Goal: Task Accomplishment & Management: Use online tool/utility

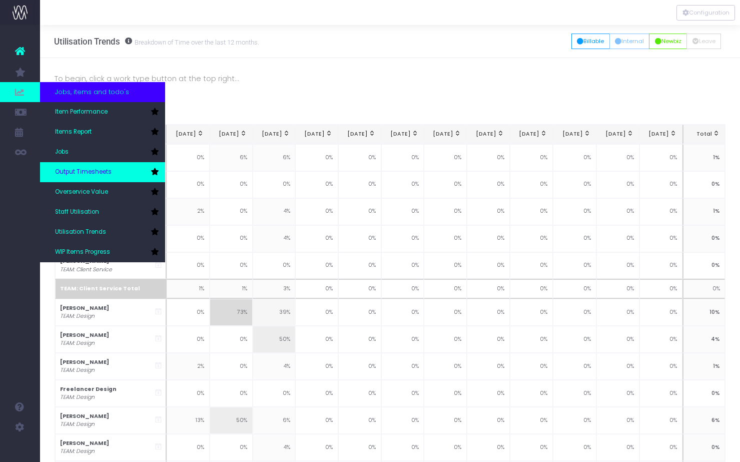
click at [82, 169] on span "Output Timesheets" at bounding box center [83, 172] width 57 height 9
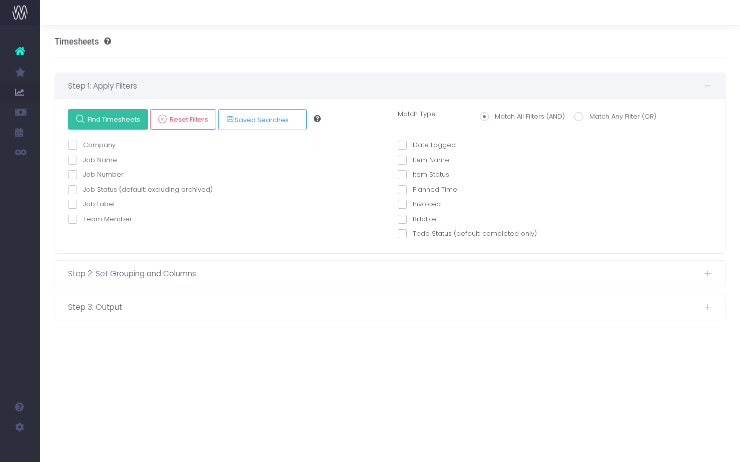
click at [111, 122] on span "Find Timesheets" at bounding box center [113, 119] width 56 height 9
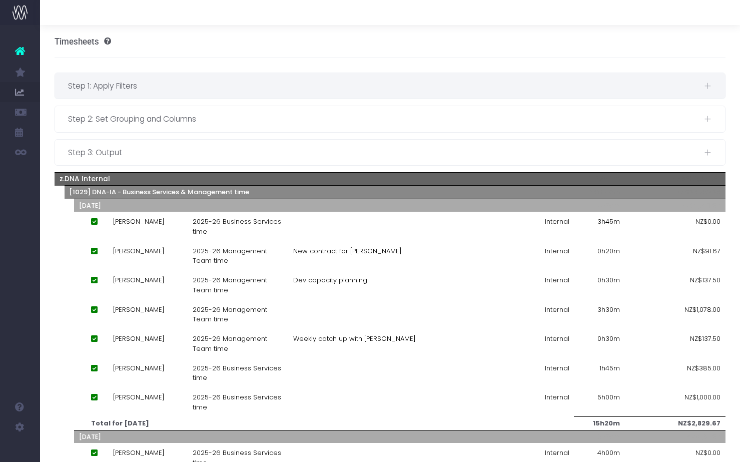
click at [140, 91] on span "Step 1: Apply Filters" at bounding box center [386, 86] width 636 height 13
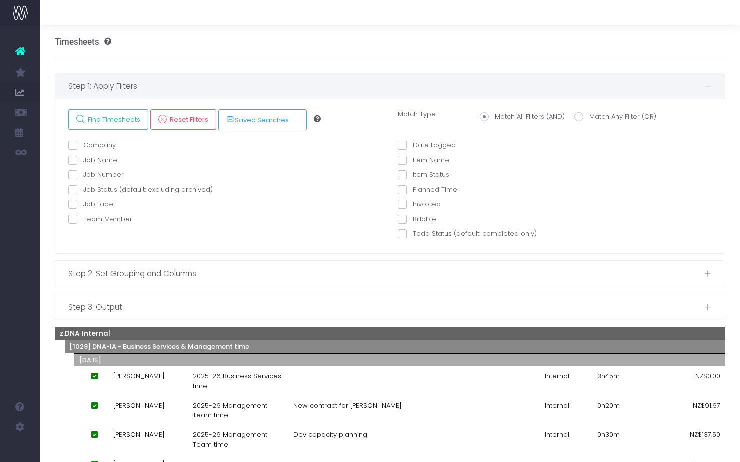
click at [92, 221] on label "Team Member" at bounding box center [100, 219] width 64 height 10
click at [90, 221] on input "Team Member" at bounding box center [86, 217] width 7 height 7
checkbox input "true"
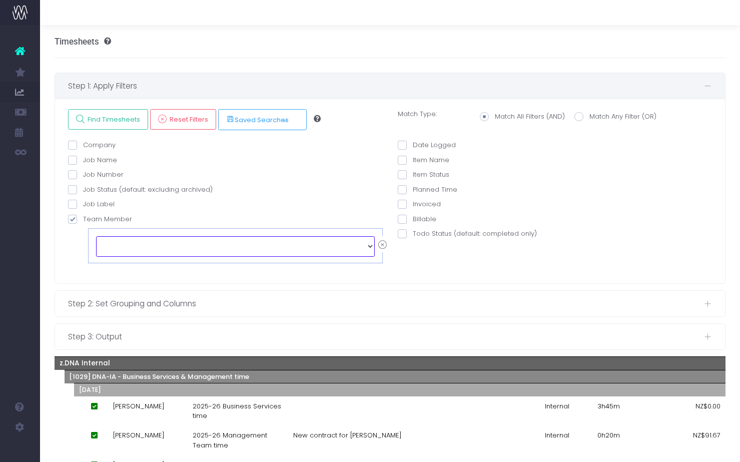
click at [106, 243] on select "echo " "; [PERSON_NAME] [PERSON_NAME] [PERSON_NAME] [PERSON_NAME] [PERSON_NAME]…" at bounding box center [235, 246] width 279 height 20
select select "128042"
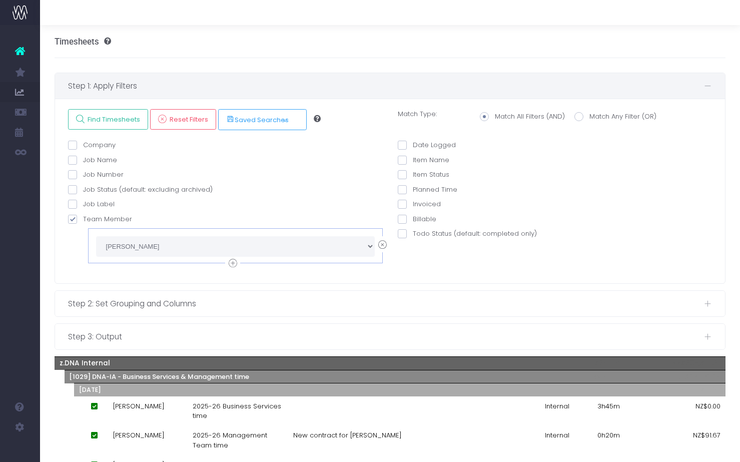
click at [401, 146] on span at bounding box center [402, 145] width 9 height 9
click at [413, 146] on input "Date Logged" at bounding box center [416, 143] width 7 height 7
checkbox input "true"
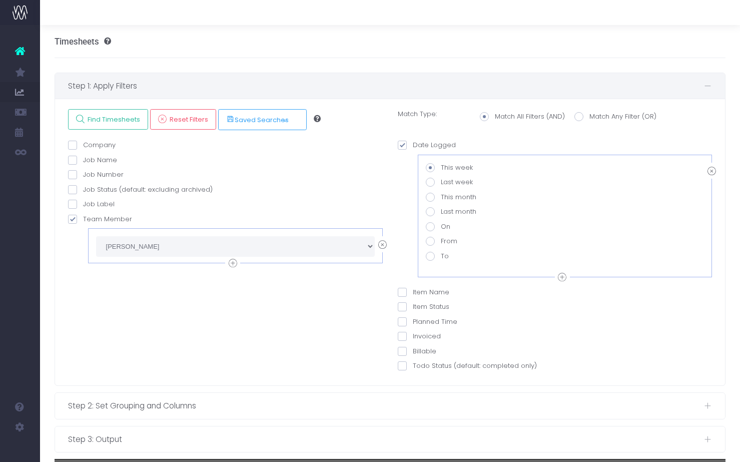
click at [428, 241] on span at bounding box center [430, 241] width 9 height 9
click at [441, 241] on input "From" at bounding box center [444, 239] width 7 height 7
radio input "true"
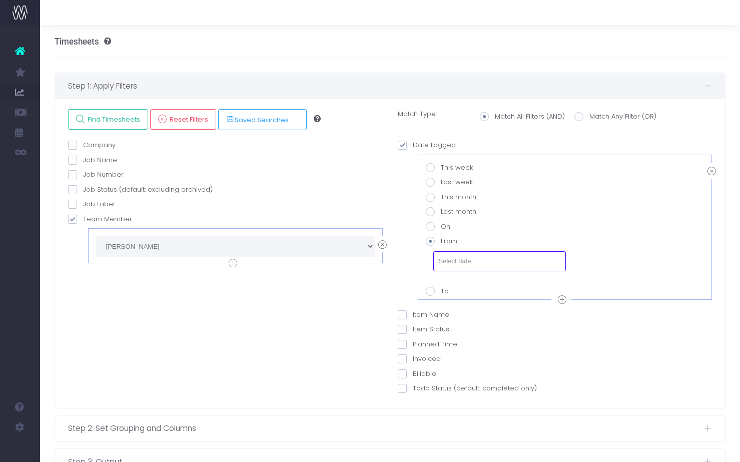
click at [470, 260] on input "text" at bounding box center [499, 261] width 133 height 20
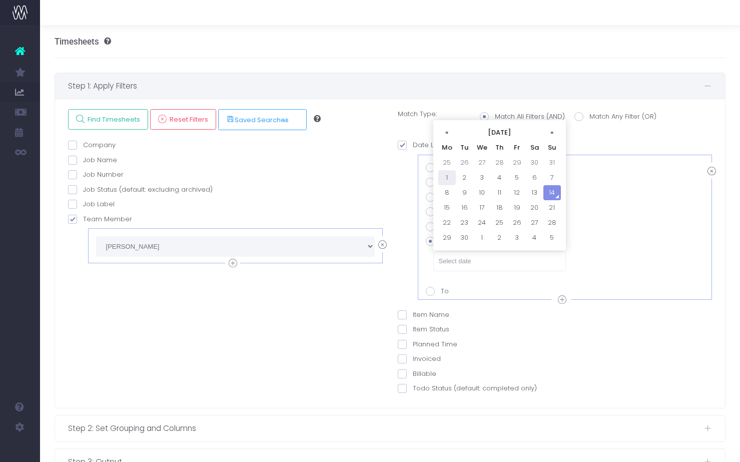
click at [444, 174] on td "1" at bounding box center [447, 177] width 18 height 15
type input "[DATE]"
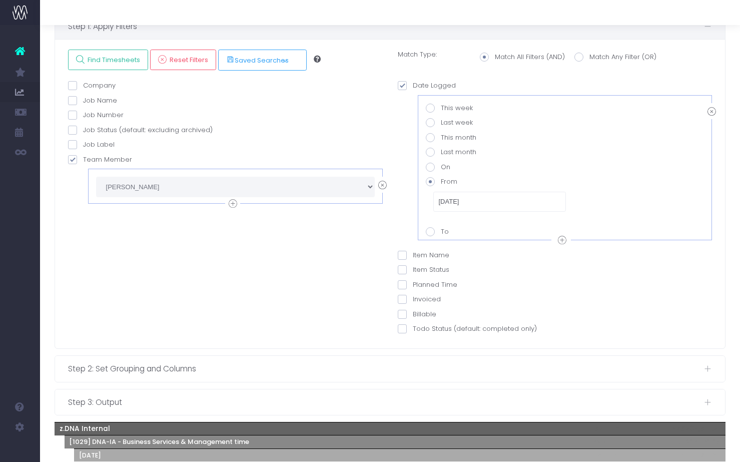
scroll to position [75, 0]
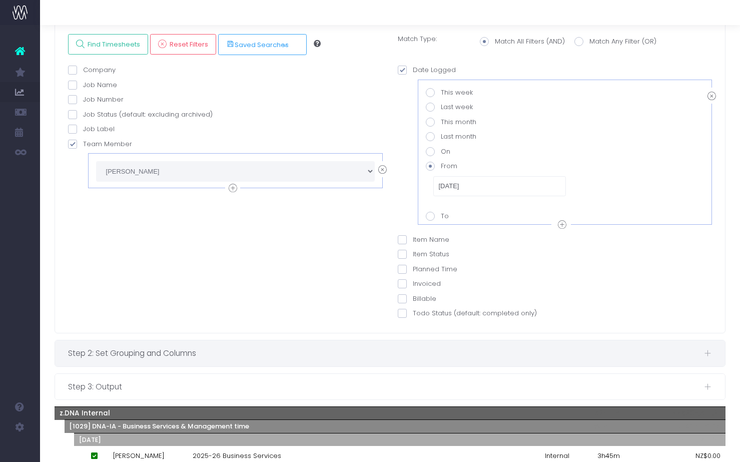
click at [253, 349] on span "Step 2: Set Grouping and Columns" at bounding box center [386, 353] width 636 height 13
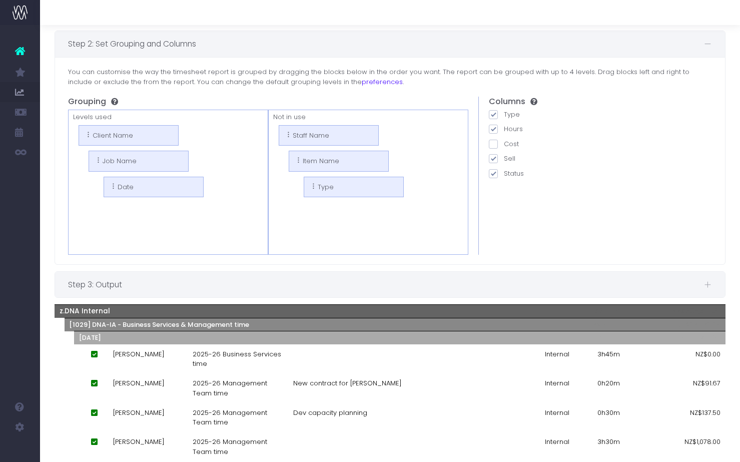
click at [132, 286] on span "Step 3: Output" at bounding box center [386, 284] width 636 height 13
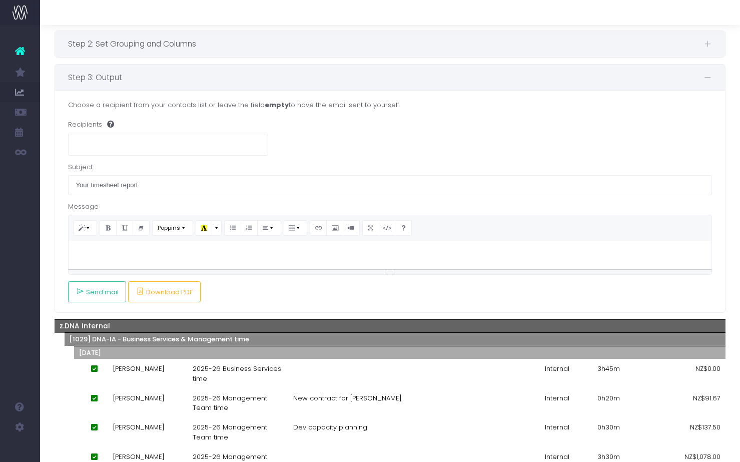
click at [155, 47] on span "Step 2: Set Grouping and Columns" at bounding box center [386, 44] width 636 height 13
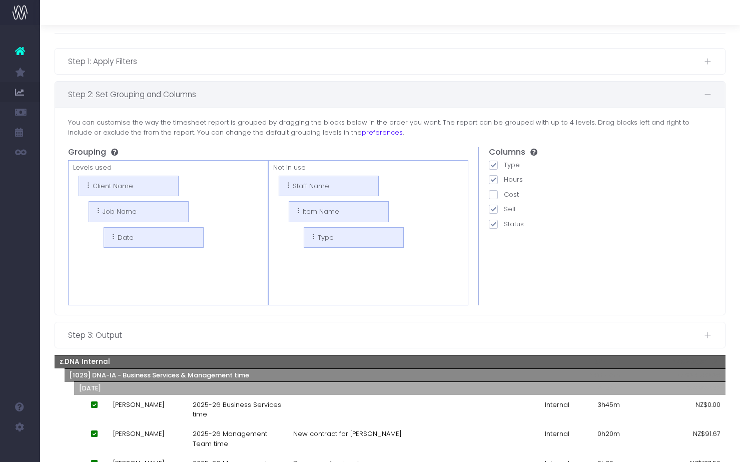
scroll to position [0, 0]
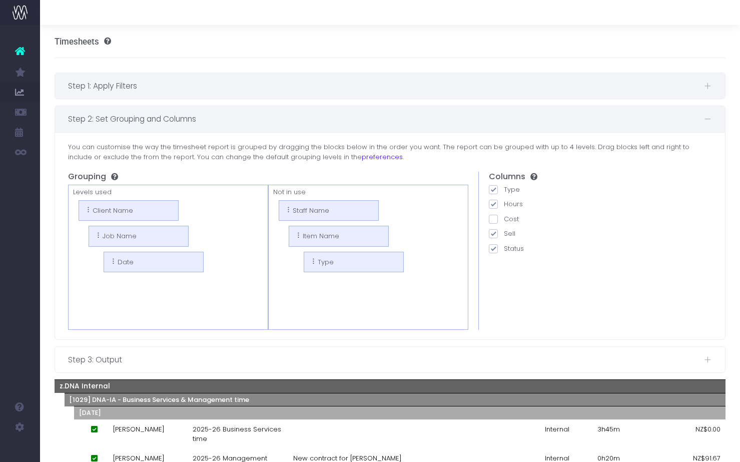
click at [190, 80] on span "Step 1: Apply Filters" at bounding box center [386, 86] width 636 height 13
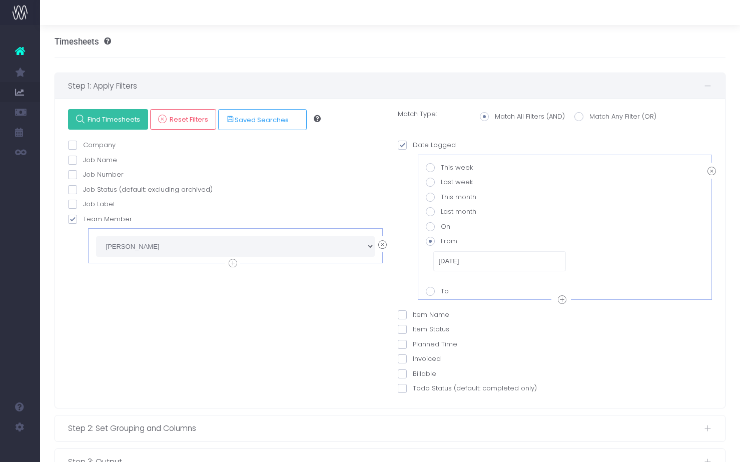
click at [118, 124] on span "Find Timesheets" at bounding box center [113, 119] width 56 height 9
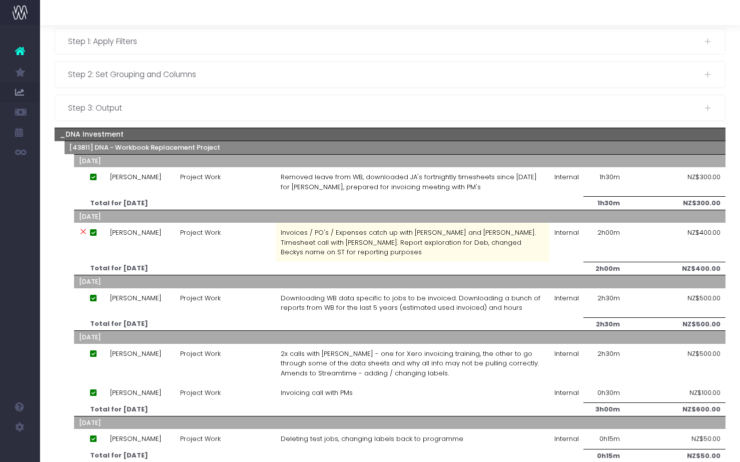
scroll to position [41, 0]
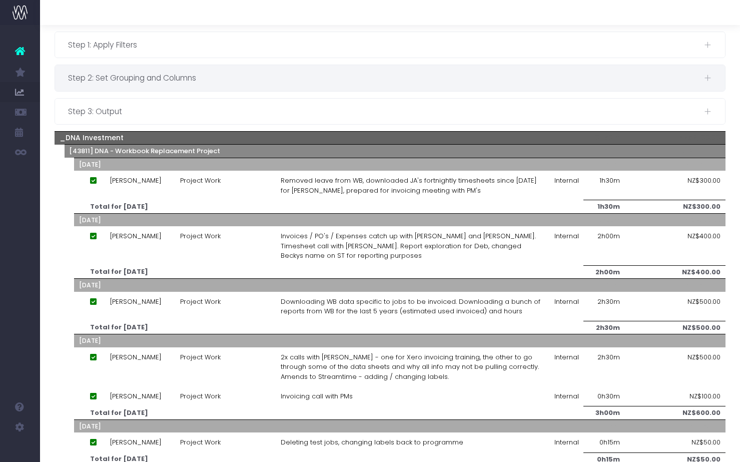
click at [115, 82] on span "Step 2: Set Grouping and Columns" at bounding box center [386, 78] width 636 height 13
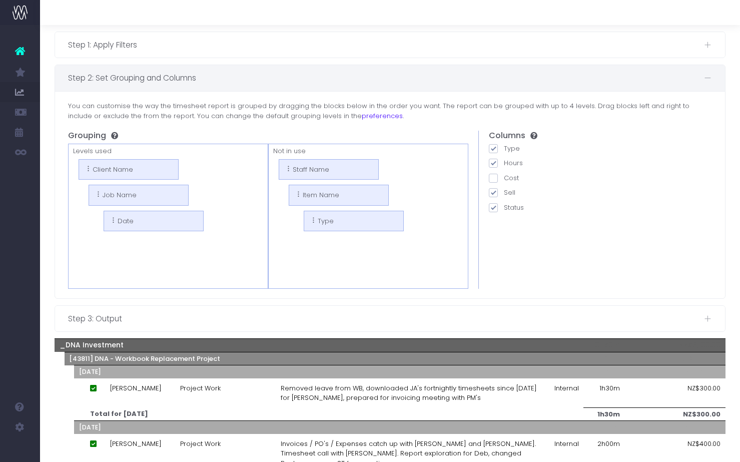
click at [491, 194] on span at bounding box center [493, 192] width 9 height 9
click at [504, 194] on input "Sell" at bounding box center [507, 191] width 7 height 7
checkbox input "false"
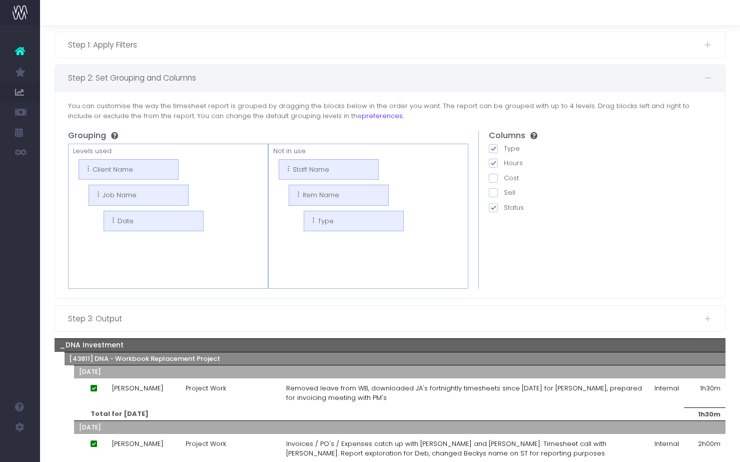
click at [491, 205] on span at bounding box center [493, 207] width 9 height 9
click at [504, 205] on input "Status" at bounding box center [507, 206] width 7 height 7
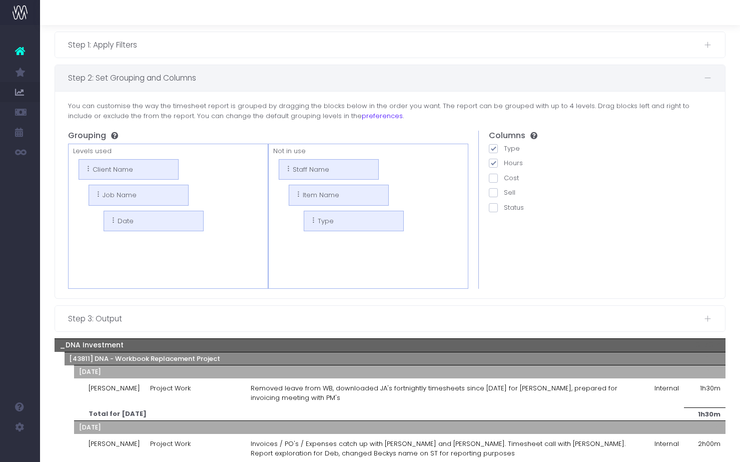
click at [492, 209] on span at bounding box center [493, 207] width 9 height 9
click at [504, 209] on input "Status" at bounding box center [507, 206] width 7 height 7
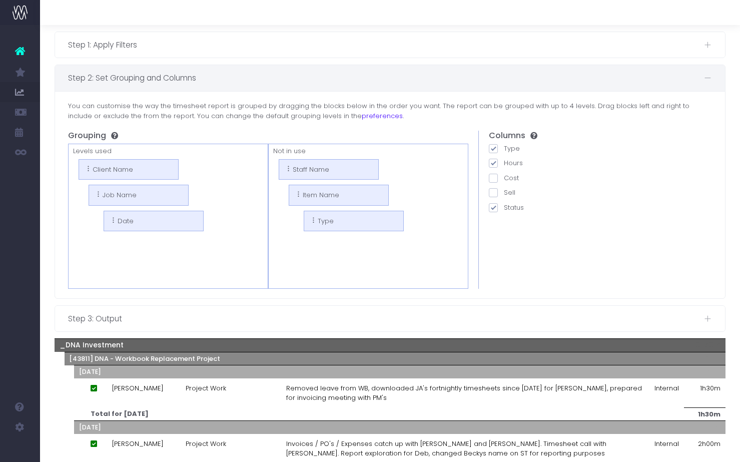
click at [492, 209] on span at bounding box center [493, 207] width 9 height 9
click at [504, 209] on input "Status" at bounding box center [507, 206] width 7 height 7
checkbox input "false"
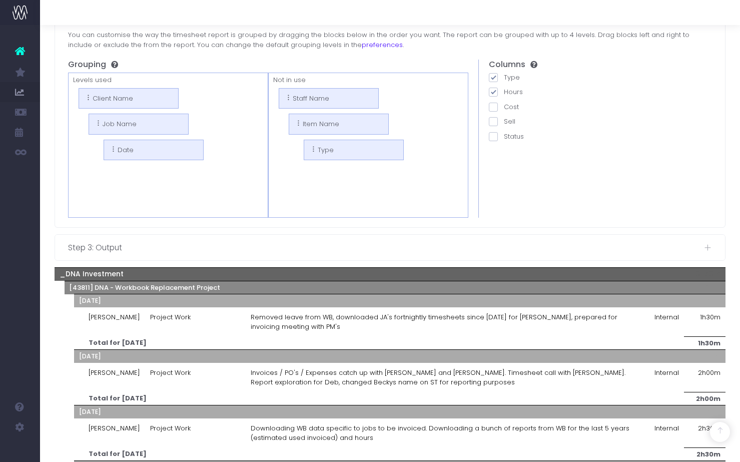
scroll to position [97, 0]
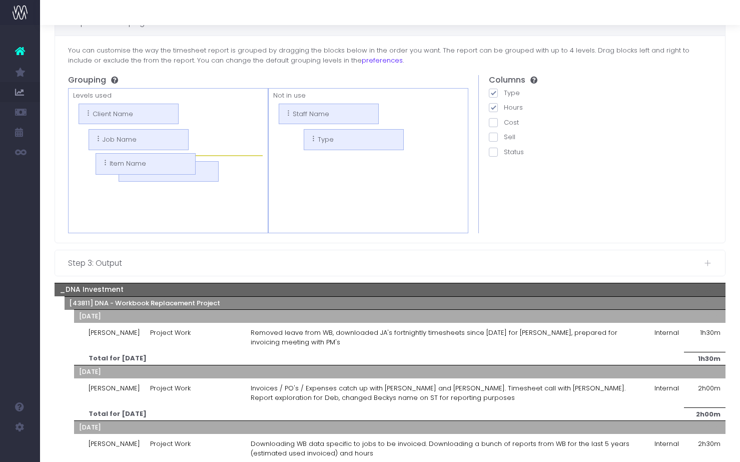
drag, startPoint x: 337, startPoint y: 144, endPoint x: 144, endPoint y: 167, distance: 194.5
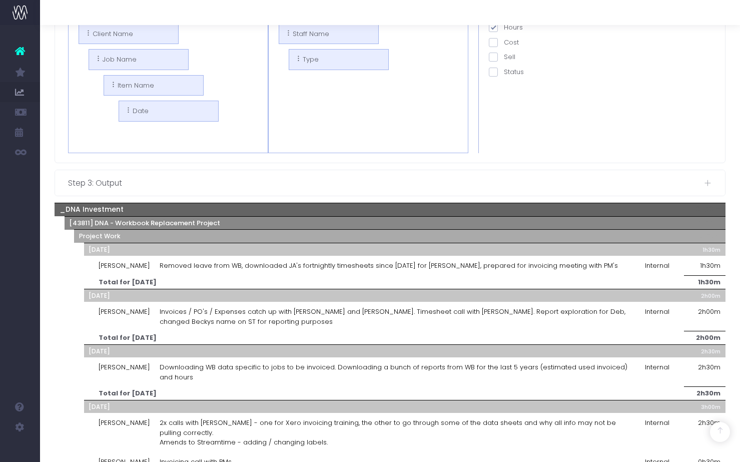
scroll to position [182, 0]
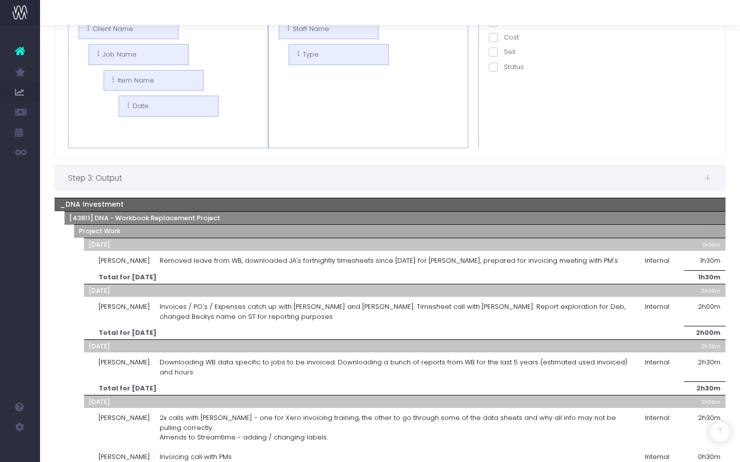
click at [387, 175] on span "Step 3: Output" at bounding box center [386, 178] width 636 height 13
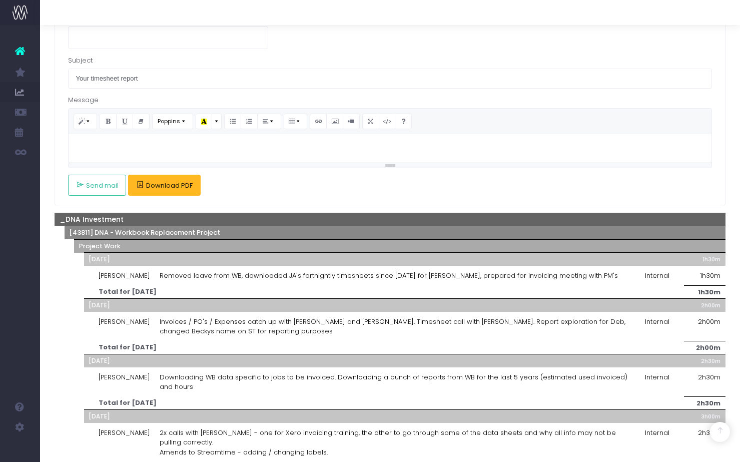
click at [169, 185] on span "Download PDF" at bounding box center [169, 186] width 47 height 8
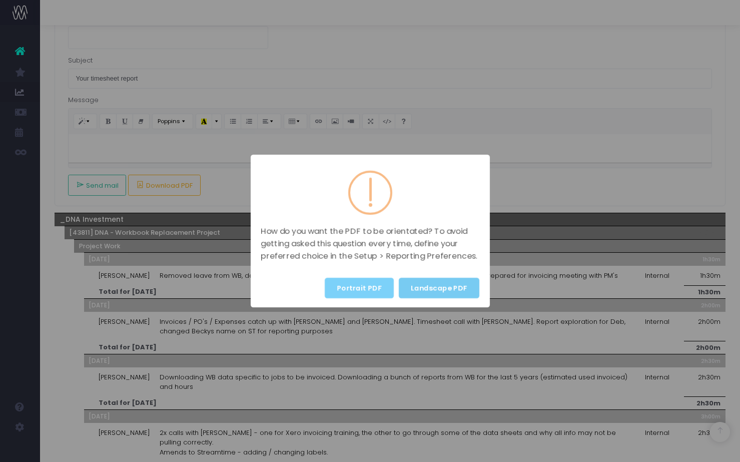
click at [451, 291] on button "Landscape PDF" at bounding box center [439, 288] width 81 height 21
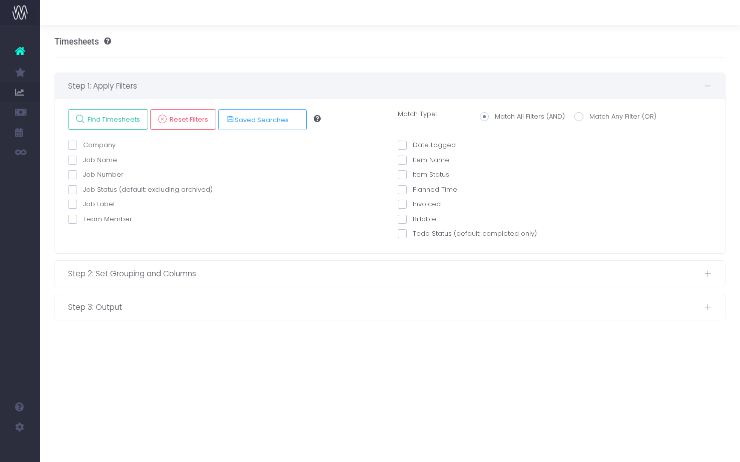
click at [71, 218] on span at bounding box center [72, 219] width 9 height 9
click at [83, 218] on input "Team Member" at bounding box center [86, 217] width 7 height 7
checkbox input "true"
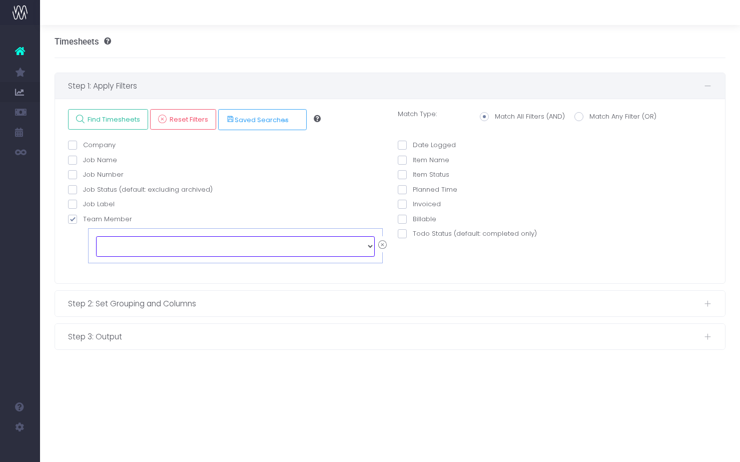
click at [138, 249] on select "echo " "; [PERSON_NAME] [PERSON_NAME] [PERSON_NAME] [PERSON_NAME] [PERSON_NAME]…" at bounding box center [235, 246] width 279 height 20
select select "128042"
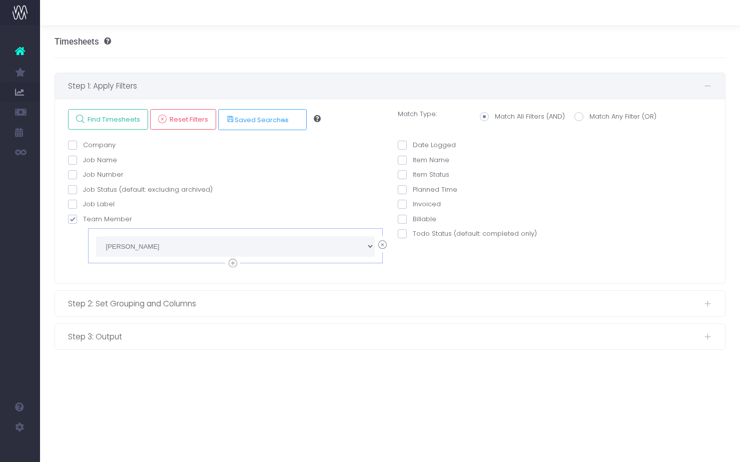
click at [404, 147] on span at bounding box center [402, 145] width 9 height 9
click at [413, 147] on input "Date Logged" at bounding box center [416, 143] width 7 height 7
checkbox input "true"
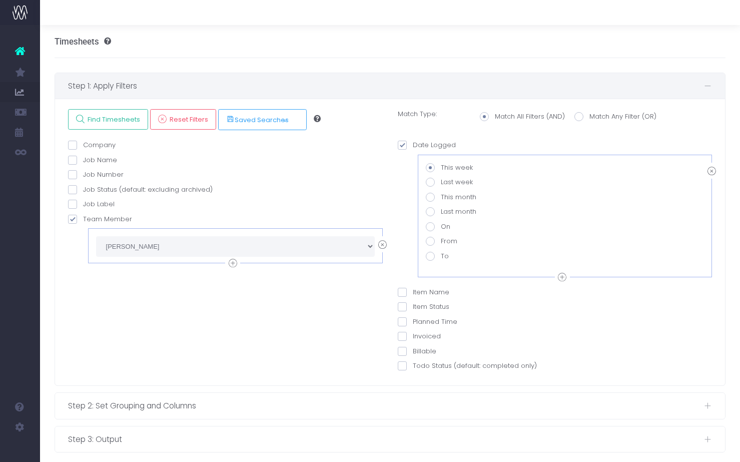
click at [431, 239] on span at bounding box center [430, 241] width 9 height 9
click at [441, 239] on input "From" at bounding box center [444, 239] width 7 height 7
radio input "true"
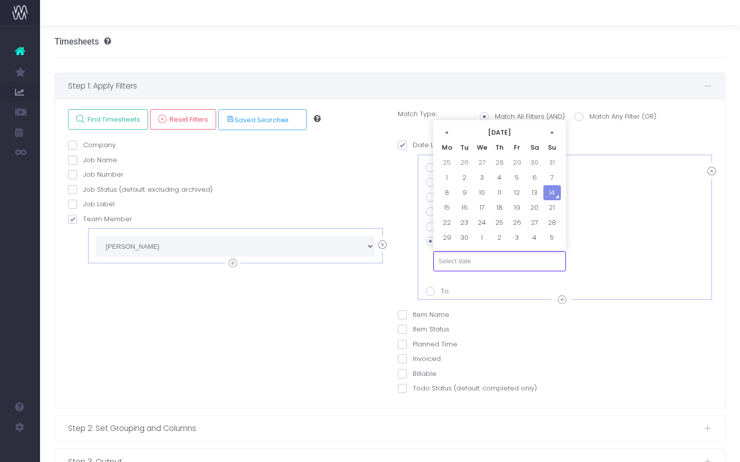
click at [467, 262] on input "text" at bounding box center [499, 261] width 133 height 20
click at [443, 176] on td "1" at bounding box center [447, 177] width 18 height 15
type input "[DATE]"
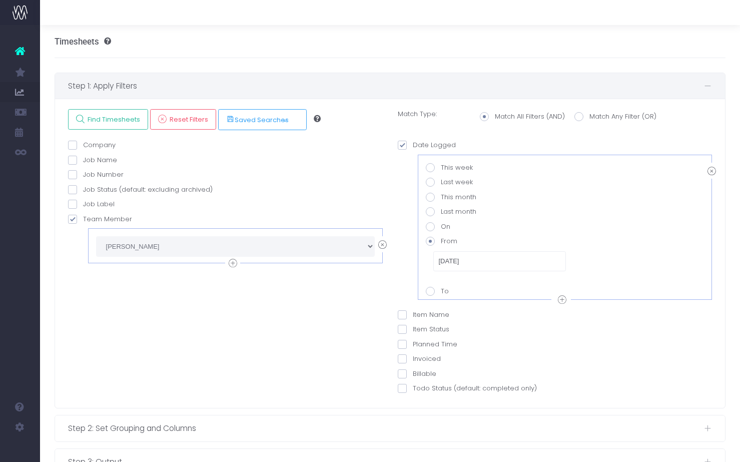
scroll to position [34, 0]
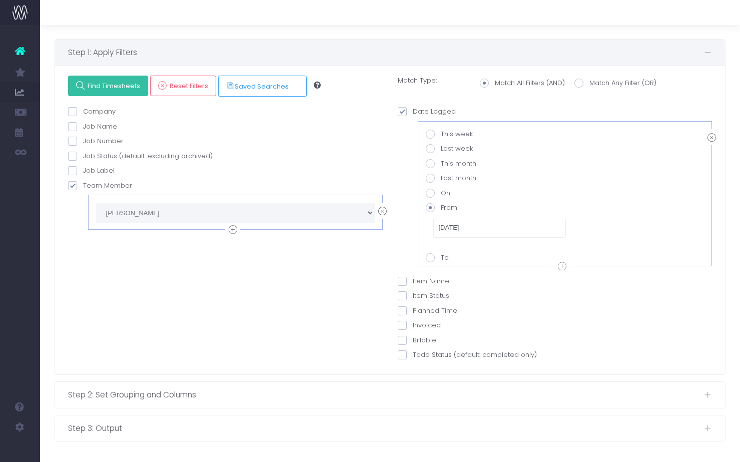
click at [113, 85] on span "Find Timesheets" at bounding box center [113, 86] width 56 height 9
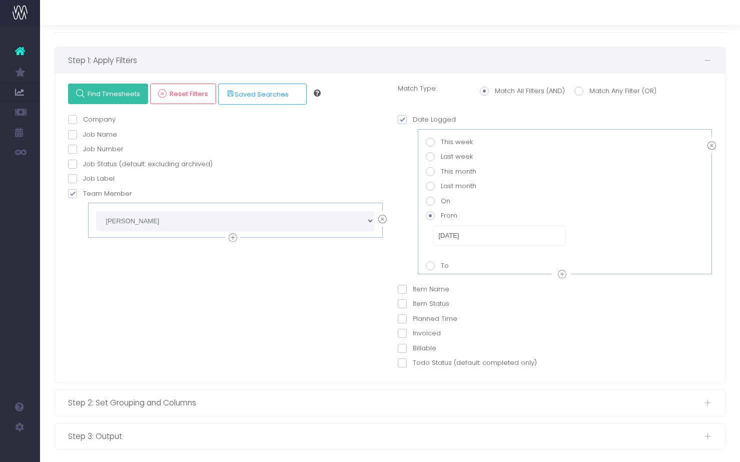
scroll to position [0, 0]
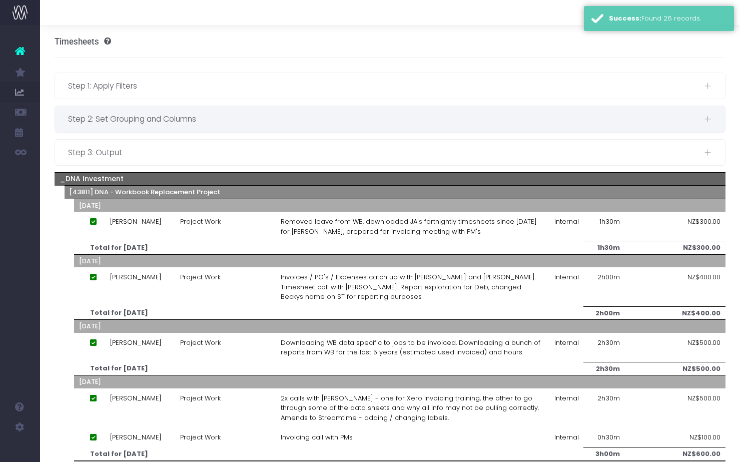
click at [175, 125] on span "Step 2: Set Grouping and Columns" at bounding box center [386, 119] width 636 height 13
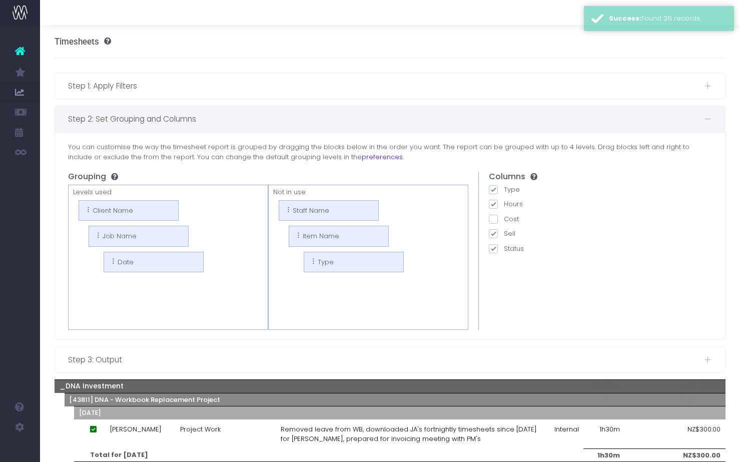
click at [494, 237] on span at bounding box center [493, 233] width 9 height 9
click at [504, 235] on input "Sell" at bounding box center [507, 232] width 7 height 7
checkbox input "false"
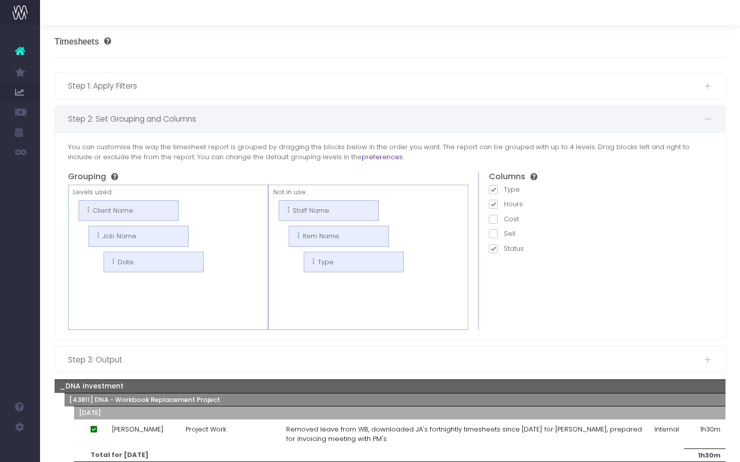
click at [494, 248] on span at bounding box center [493, 248] width 9 height 9
click at [504, 248] on input "Status" at bounding box center [507, 247] width 7 height 7
checkbox input "false"
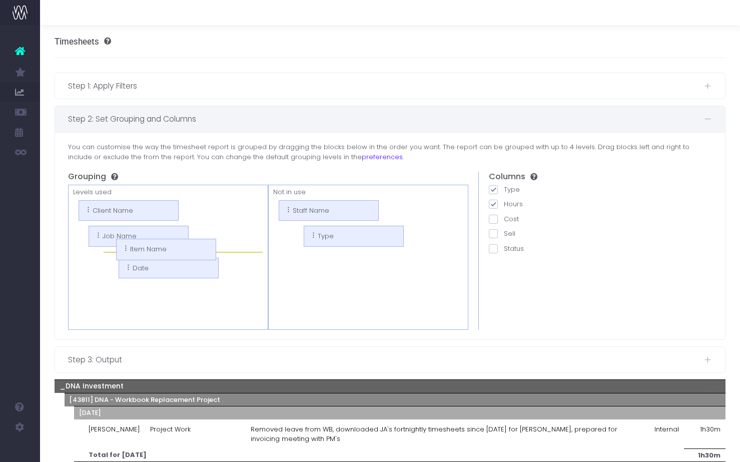
drag, startPoint x: 325, startPoint y: 239, endPoint x: 152, endPoint y: 252, distance: 173.1
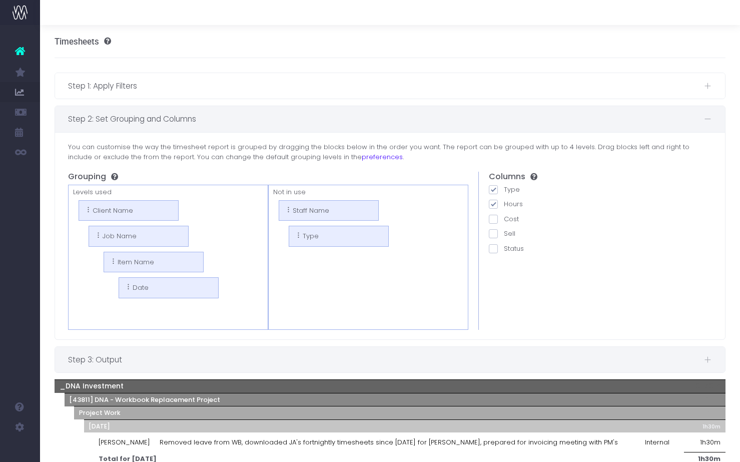
click at [170, 361] on span "Step 3: Output" at bounding box center [386, 359] width 636 height 13
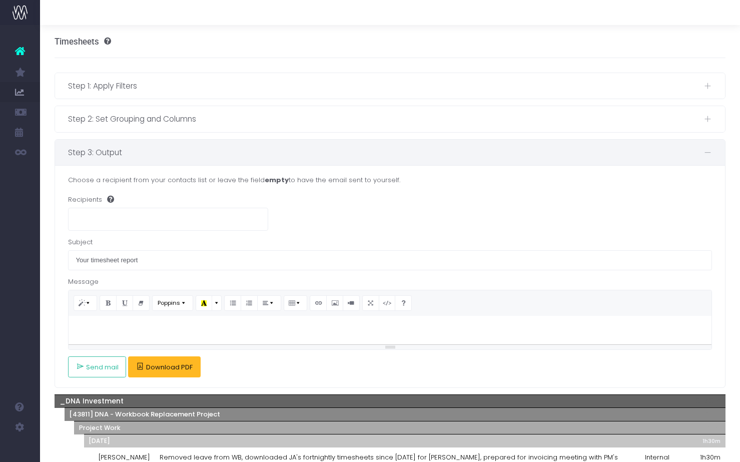
click at [165, 371] on span "Download PDF" at bounding box center [169, 367] width 47 height 8
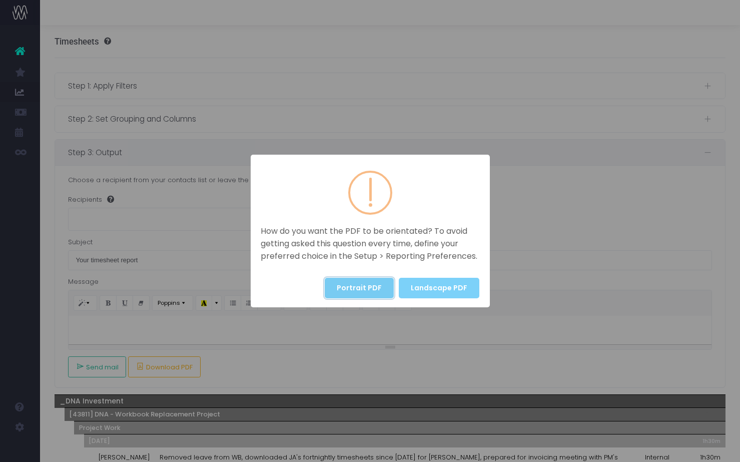
click at [382, 290] on button "Portrait PDF" at bounding box center [359, 288] width 69 height 21
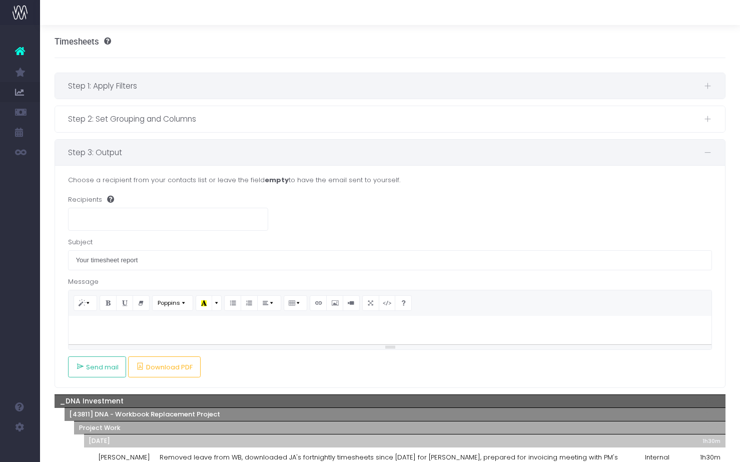
click at [524, 88] on span "Step 1: Apply Filters" at bounding box center [386, 86] width 636 height 13
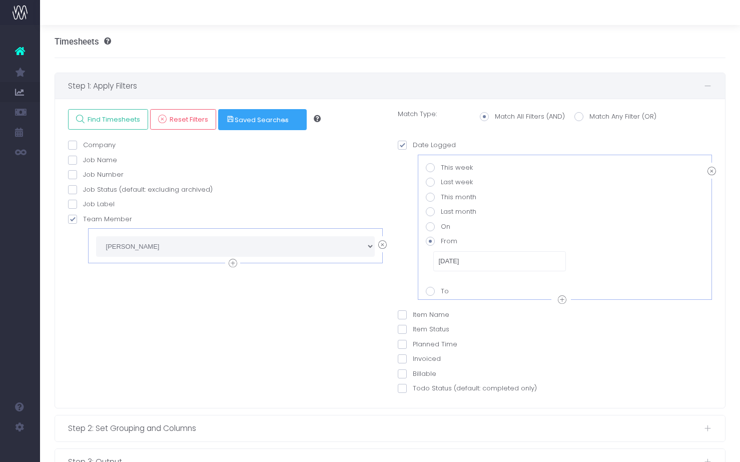
click at [267, 125] on button "Saved Searches" at bounding box center [262, 119] width 89 height 21
click at [301, 169] on div "Job Name AND Is Is Not Contains Doesn't Contain" at bounding box center [225, 162] width 315 height 15
